Goal: Register for event/course

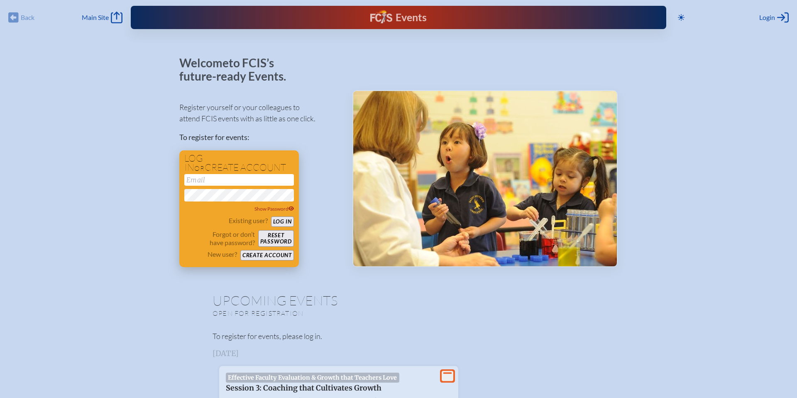
click at [229, 178] on input "email" at bounding box center [239, 180] width 110 height 12
click at [236, 179] on input "nanderson" at bounding box center [239, 180] width 110 height 12
click at [309, 192] on div "Register yourself or your colleagues to attend FCIS events with as little as on…" at bounding box center [259, 180] width 160 height 173
click at [291, 209] on icon at bounding box center [291, 208] width 6 height 5
click at [285, 219] on button "Log in" at bounding box center [282, 221] width 23 height 10
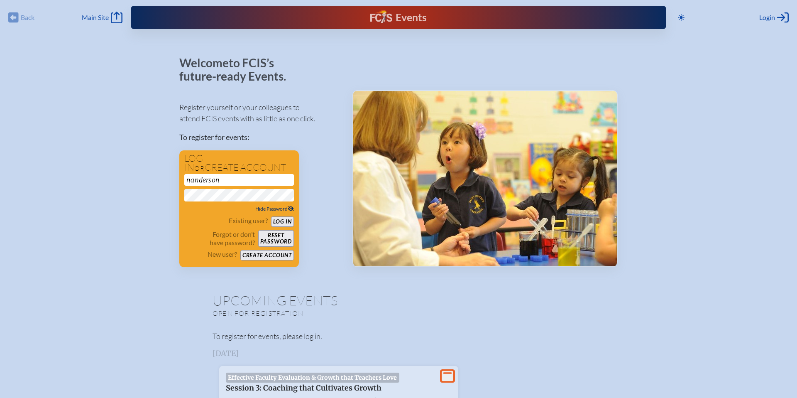
click at [239, 181] on input "nanderson" at bounding box center [239, 180] width 110 height 12
type input "[EMAIL_ADDRESS][DOMAIN_NAME]"
click at [284, 220] on button "Log in" at bounding box center [282, 221] width 23 height 10
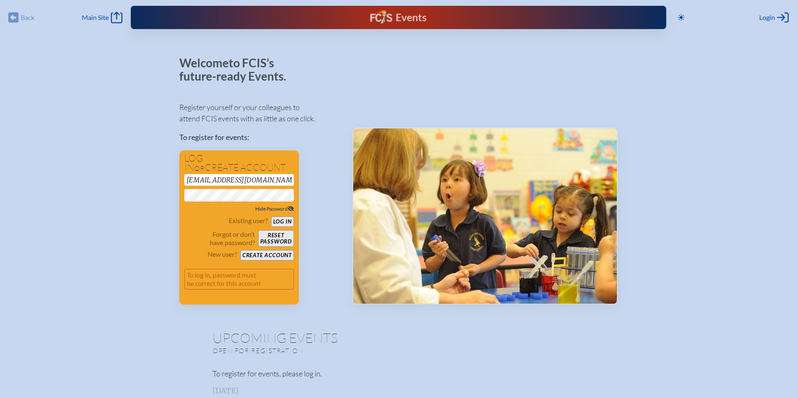
click at [269, 239] on button "Reset password" at bounding box center [276, 238] width 36 height 17
click at [278, 236] on button "Reset password" at bounding box center [276, 238] width 36 height 17
click at [289, 222] on button "Log in" at bounding box center [282, 221] width 23 height 10
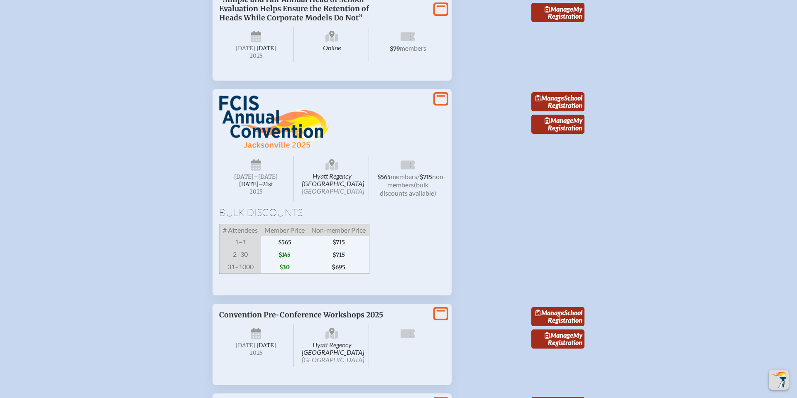
scroll to position [762, 0]
click at [252, 249] on span "1–1" at bounding box center [241, 242] width 42 height 12
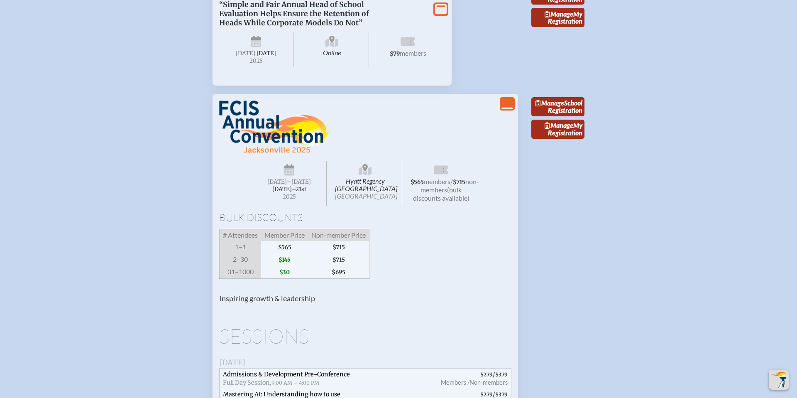
scroll to position [756, 0]
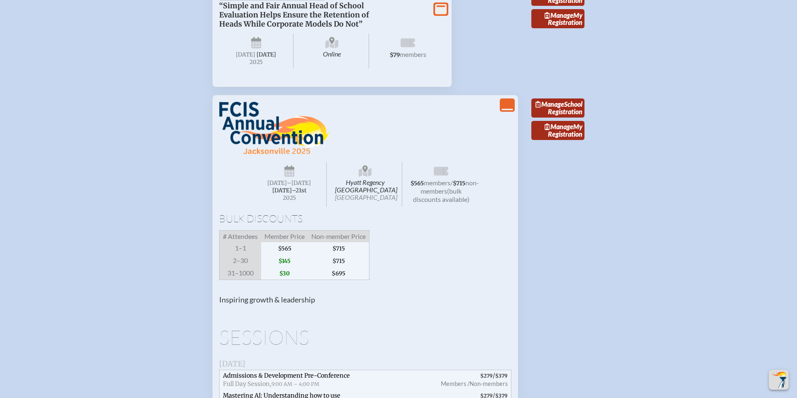
click at [506, 111] on icon "View Less" at bounding box center [507, 105] width 12 height 12
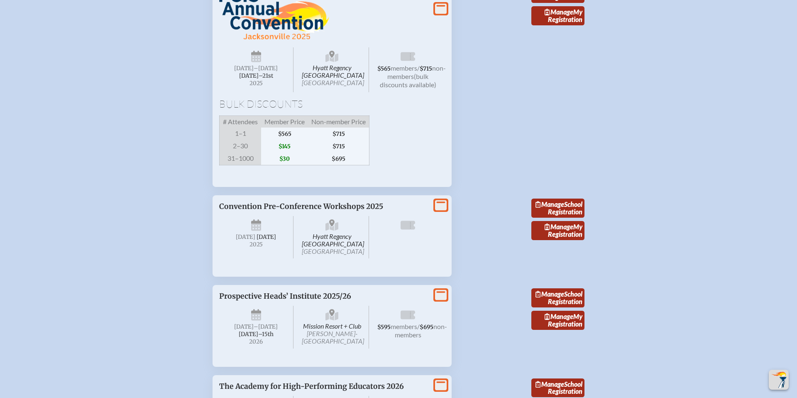
scroll to position [872, 0]
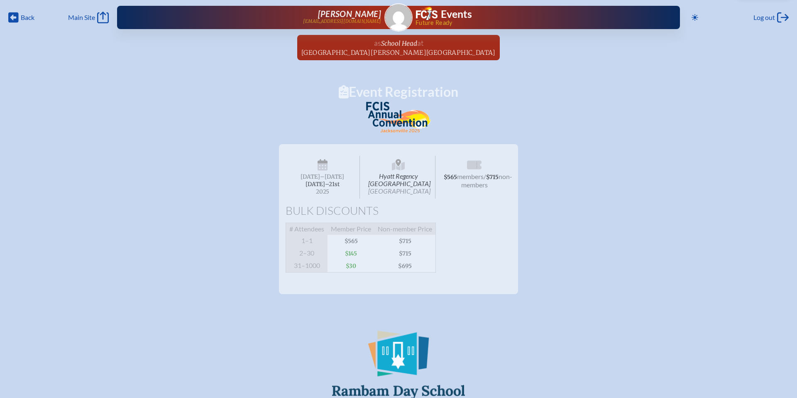
drag, startPoint x: 360, startPoint y: 262, endPoint x: 354, endPoint y: 259, distance: 7.2
click at [359, 259] on span "$145" at bounding box center [351, 253] width 47 height 12
click at [354, 259] on span "$145" at bounding box center [351, 253] width 47 height 12
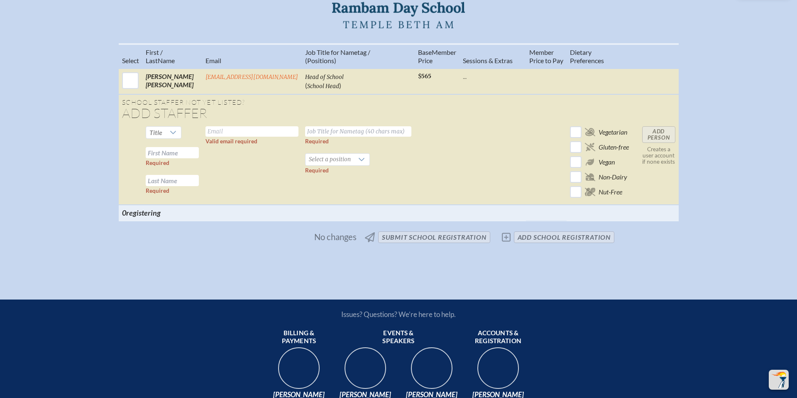
scroll to position [380, 0]
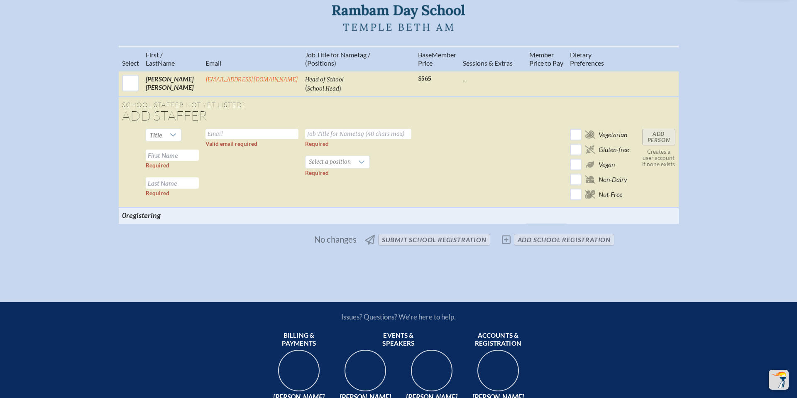
click at [215, 138] on input "text" at bounding box center [251, 134] width 93 height 10
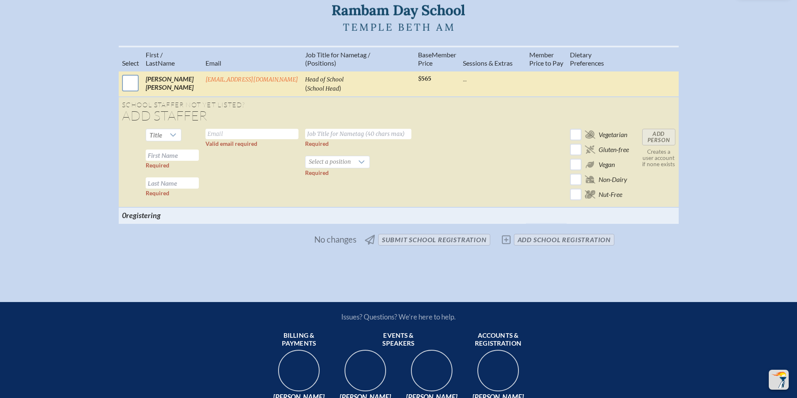
click at [130, 92] on input "checkbox" at bounding box center [130, 83] width 21 height 21
checkbox input "true"
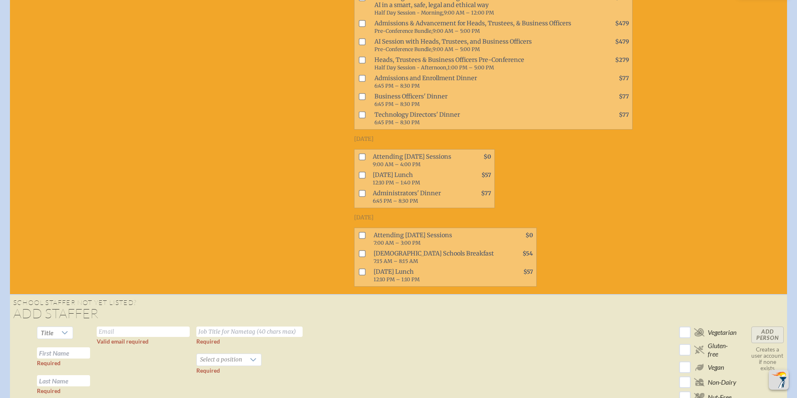
scroll to position [530, 0]
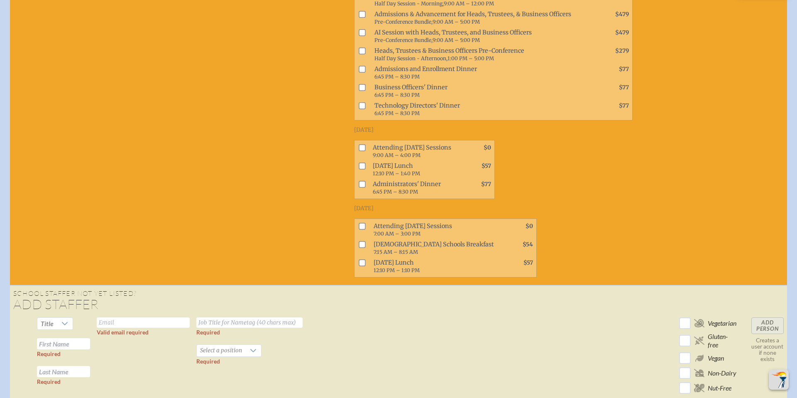
click at [361, 169] on input "checkbox" at bounding box center [362, 165] width 7 height 7
checkbox input "true"
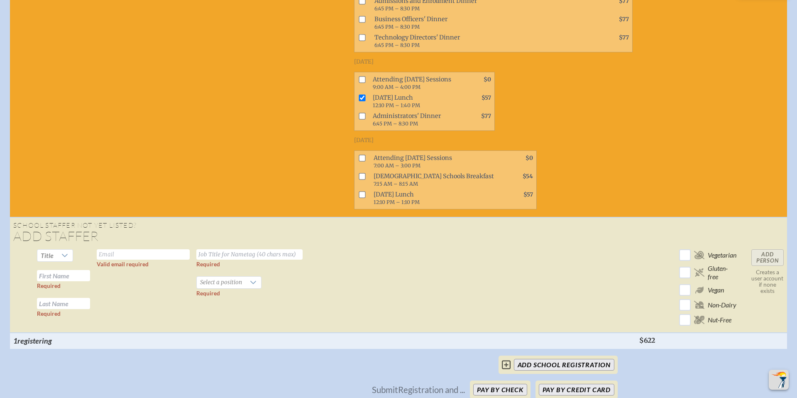
scroll to position [602, 0]
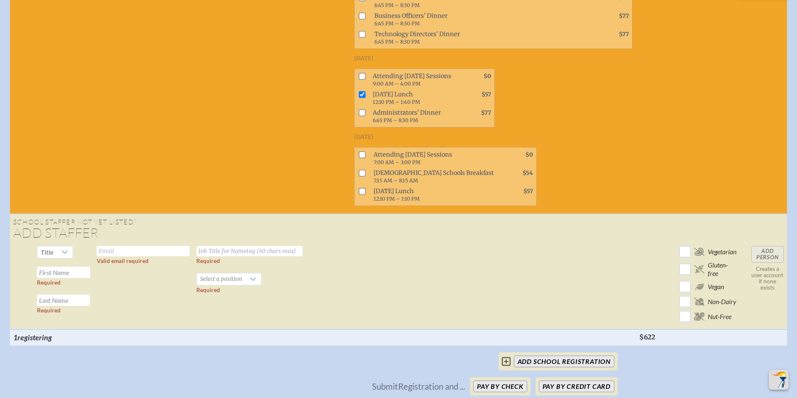
click at [127, 256] on input "text" at bounding box center [143, 251] width 93 height 10
click at [59, 256] on div at bounding box center [65, 252] width 16 height 12
drag, startPoint x: 57, startPoint y: 306, endPoint x: 76, endPoint y: 295, distance: 22.1
click at [59, 305] on li "Ms." at bounding box center [56, 309] width 36 height 12
click at [114, 256] on input "text" at bounding box center [143, 251] width 93 height 10
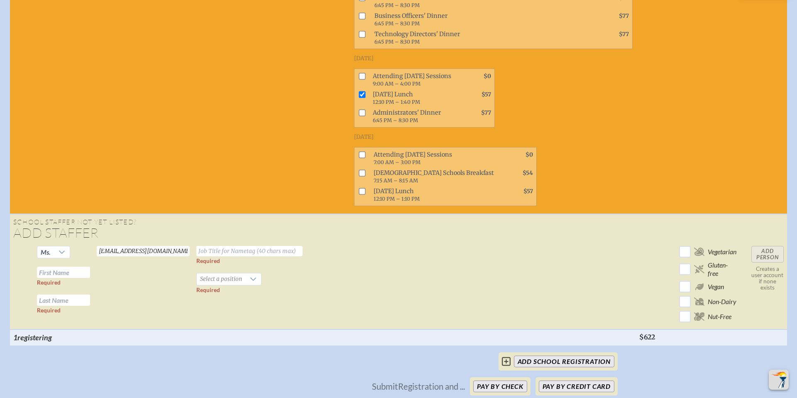
type input "[EMAIL_ADDRESS][DOMAIN_NAME]"
type input "Elementary School Director"
drag, startPoint x: 61, startPoint y: 280, endPoint x: 72, endPoint y: 279, distance: 11.3
click at [61, 278] on input "text" at bounding box center [63, 271] width 53 height 11
type input "Susy"
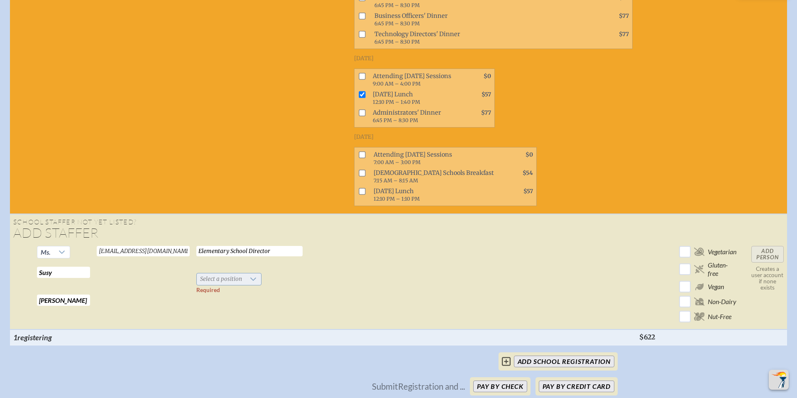
type input "[PERSON_NAME]"
click at [231, 285] on span "Select a position" at bounding box center [221, 279] width 49 height 12
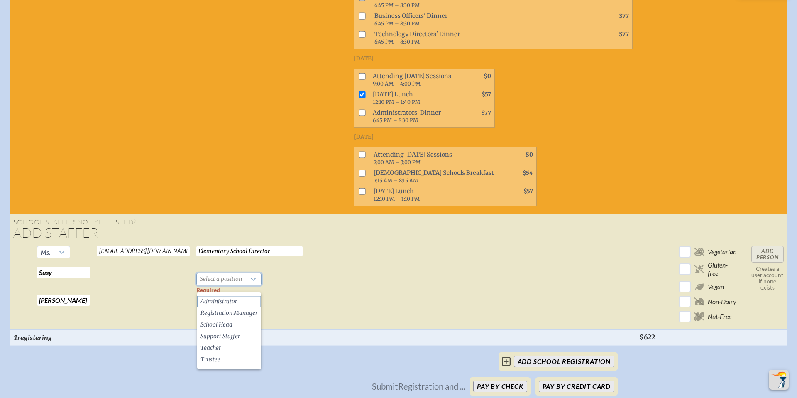
click at [228, 301] on span "Administrator" at bounding box center [218, 301] width 37 height 8
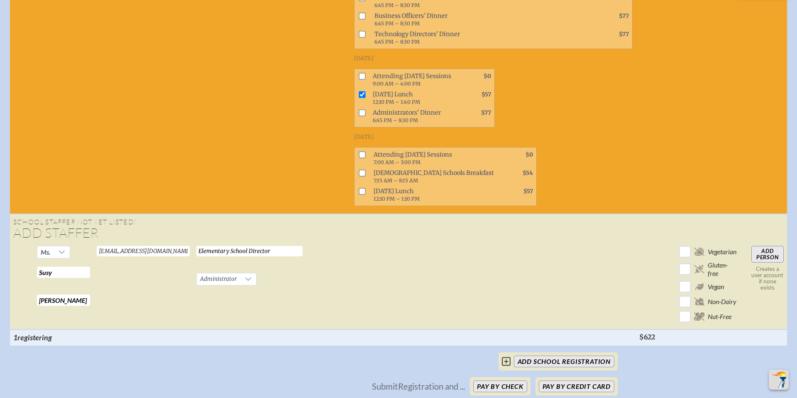
click at [761, 261] on input "Add Person" at bounding box center [767, 254] width 32 height 17
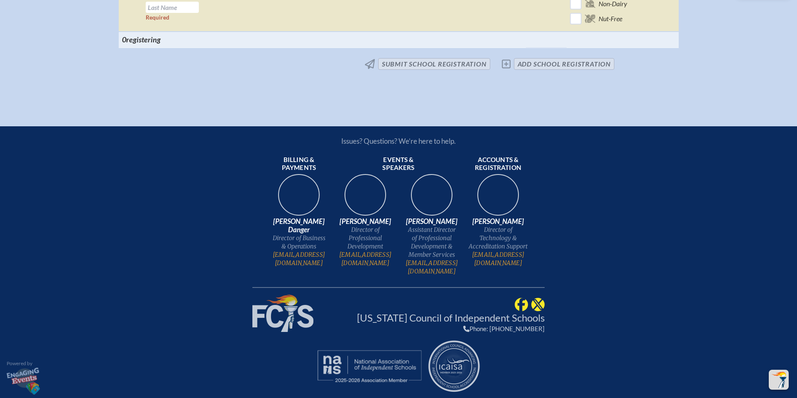
click at [432, 69] on span "No changes submit School Registration add School Registration" at bounding box center [398, 64] width 438 height 18
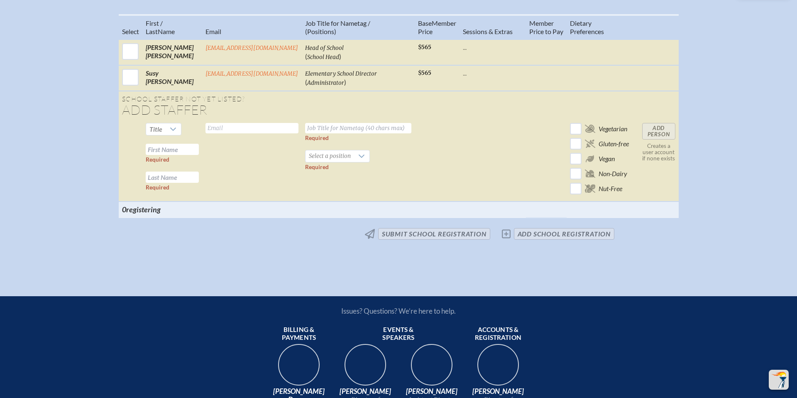
scroll to position [411, 0]
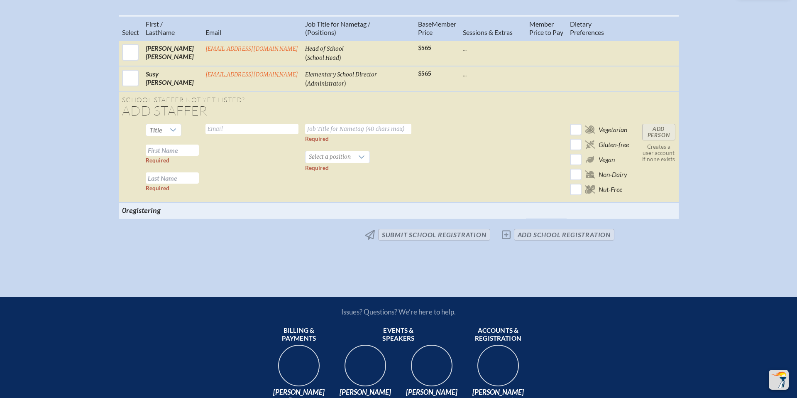
drag, startPoint x: 394, startPoint y: 240, endPoint x: 475, endPoint y: 240, distance: 81.4
click at [394, 240] on span "No changes submit School Registration add School Registration" at bounding box center [398, 234] width 438 height 18
click at [507, 242] on span "No changes submit School Registration add School Registration" at bounding box center [398, 234] width 438 height 18
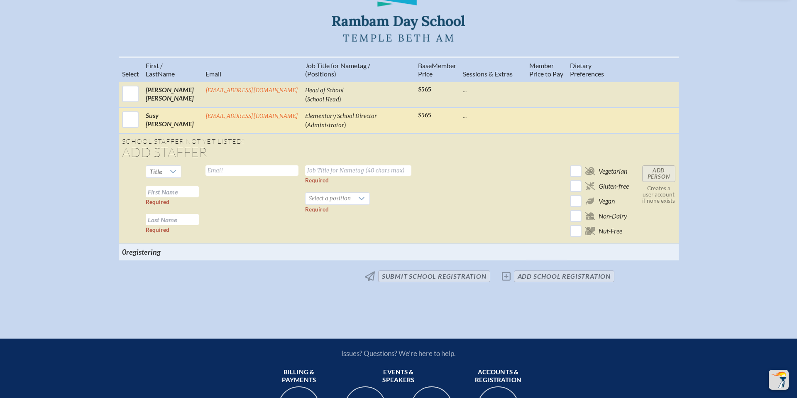
scroll to position [366, 0]
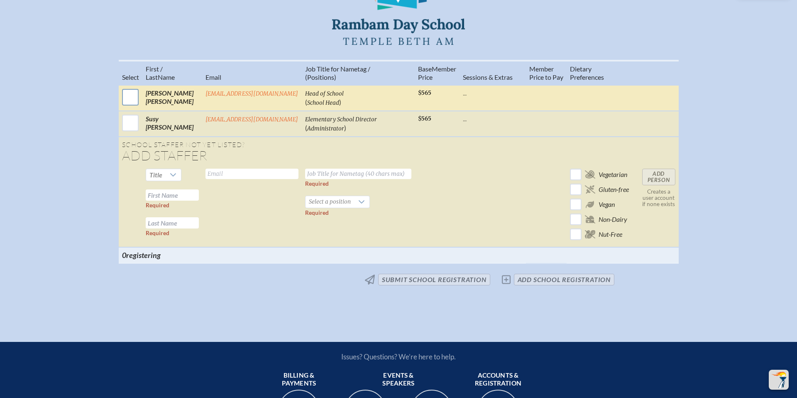
click at [129, 107] on input "checkbox" at bounding box center [130, 97] width 21 height 21
checkbox input "true"
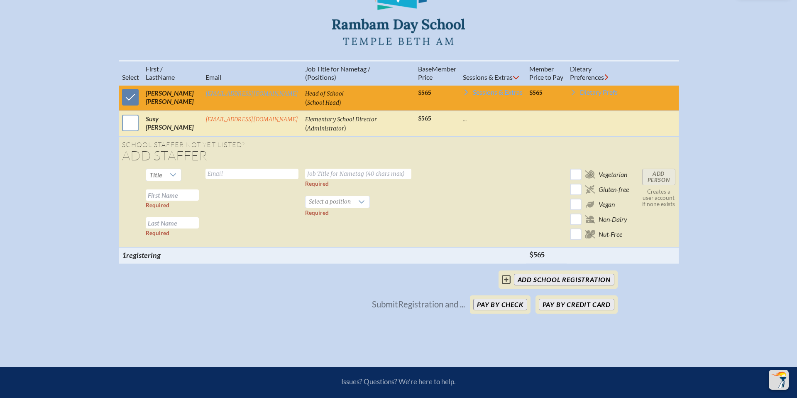
click at [128, 130] on input "checkbox" at bounding box center [130, 122] width 21 height 21
checkbox input "true"
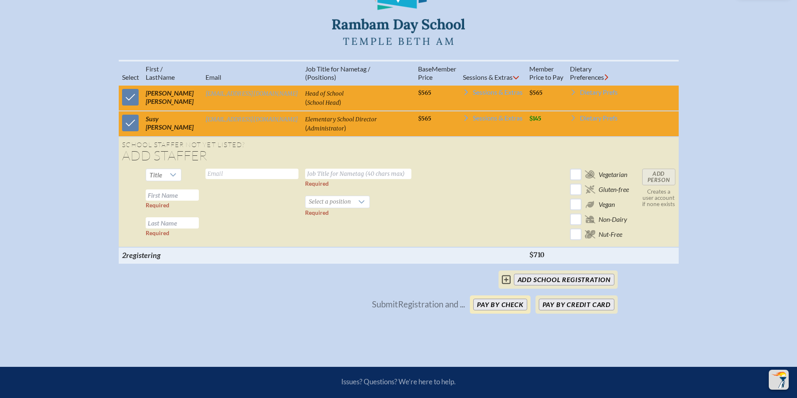
click at [504, 309] on button "Pay by Check" at bounding box center [500, 304] width 54 height 12
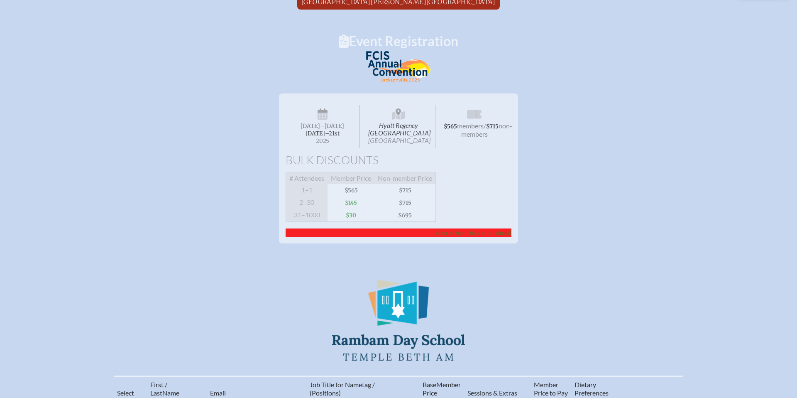
scroll to position [44, 0]
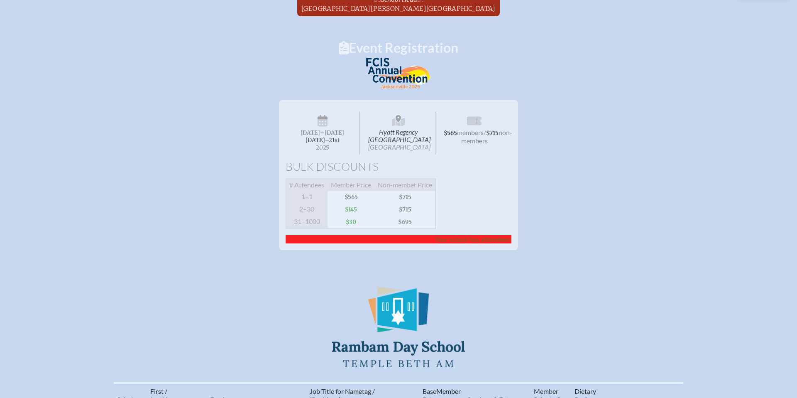
click at [400, 125] on icon at bounding box center [398, 122] width 13 height 9
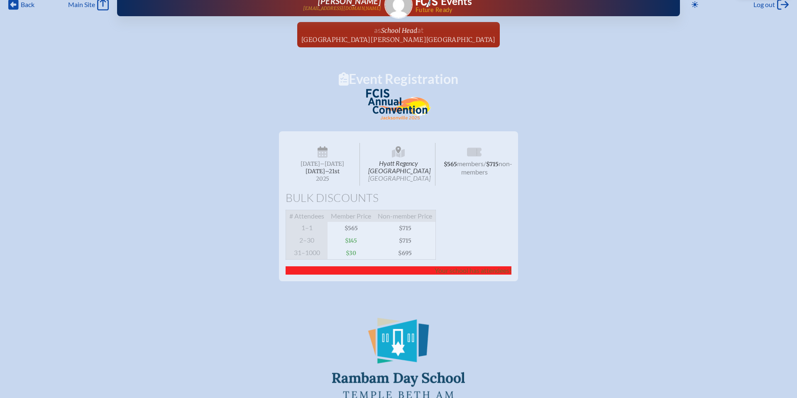
scroll to position [0, 0]
